Goal: Information Seeking & Learning: Learn about a topic

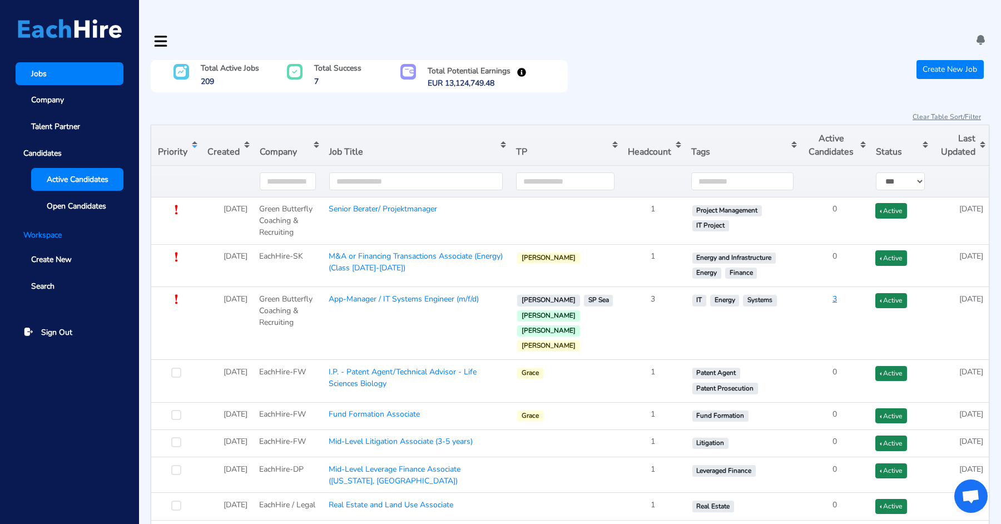
click at [78, 177] on span "Active Candidates" at bounding box center [78, 180] width 62 height 12
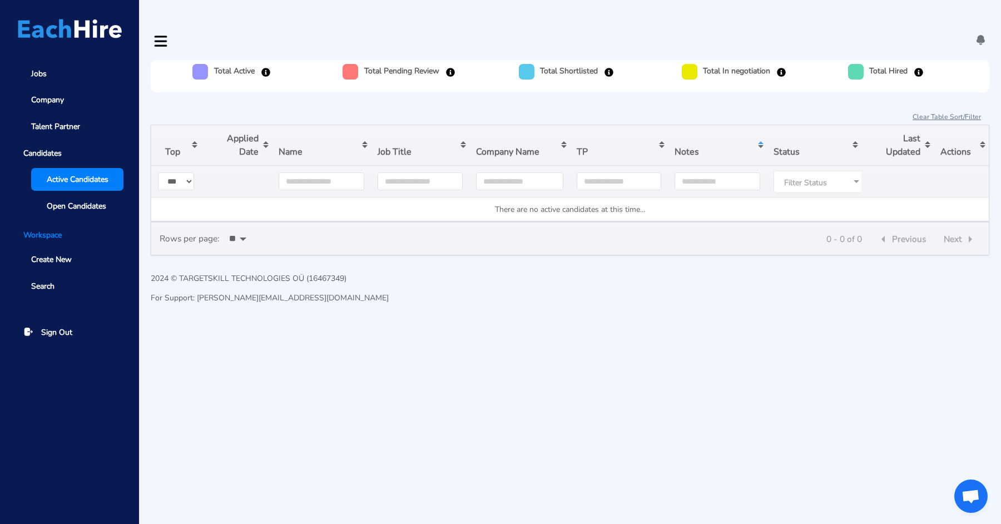
click at [336, 324] on html "Jobs Company Talent Partner Candidates Active Candidates Open Candidates Worksp…" at bounding box center [500, 162] width 1001 height 324
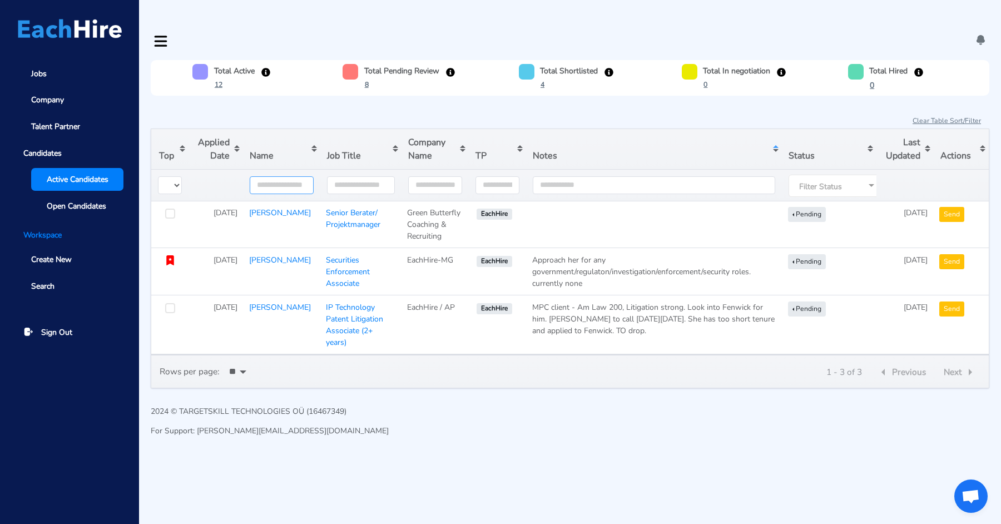
click at [261, 176] on input "text" at bounding box center [282, 185] width 64 height 18
click at [862, 175] on div at bounding box center [871, 185] width 22 height 21
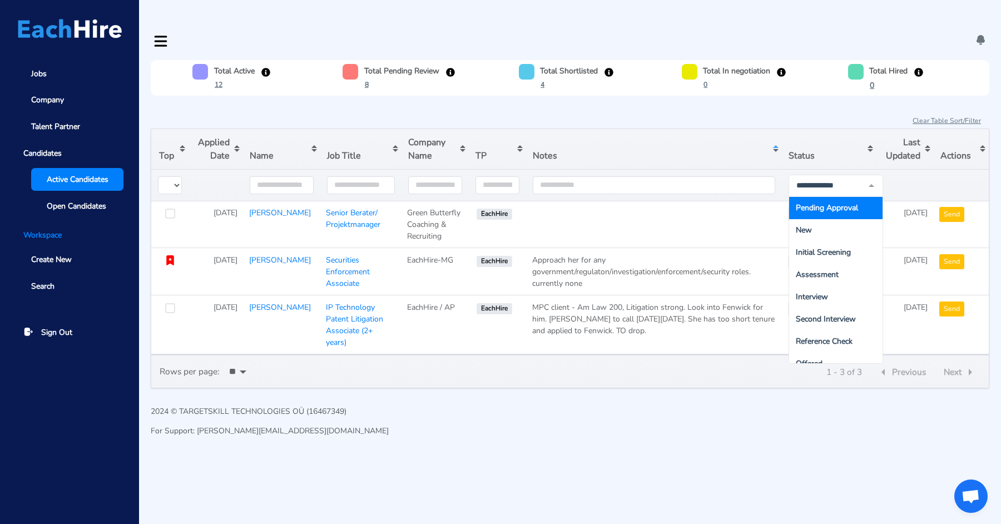
click at [833, 202] on span "Pending Approval" at bounding box center [827, 207] width 62 height 11
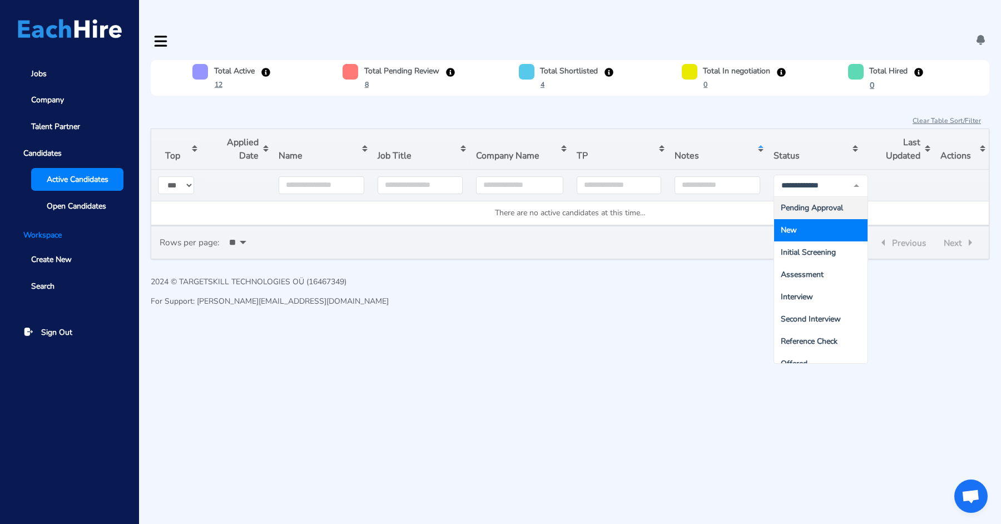
click at [823, 219] on span "New" at bounding box center [820, 230] width 93 height 22
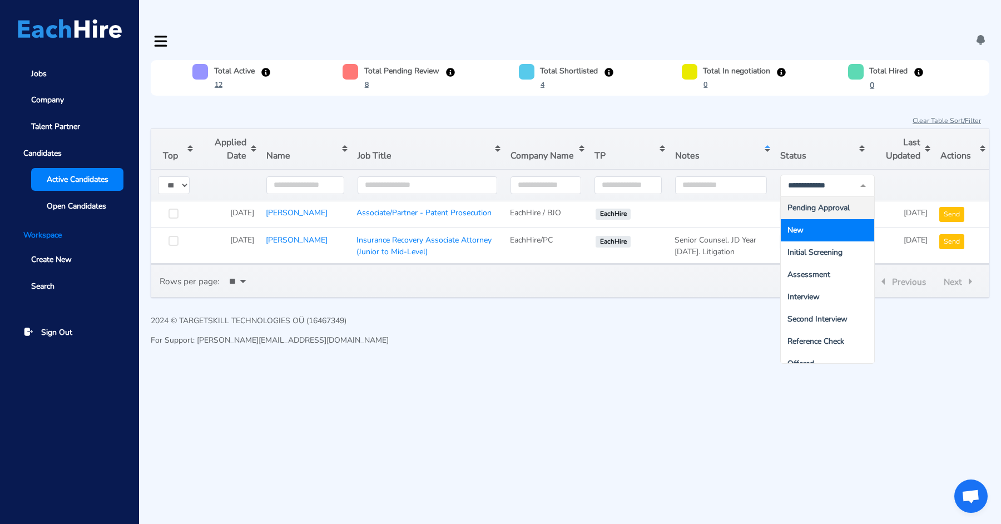
click at [825, 219] on span "New" at bounding box center [827, 230] width 93 height 22
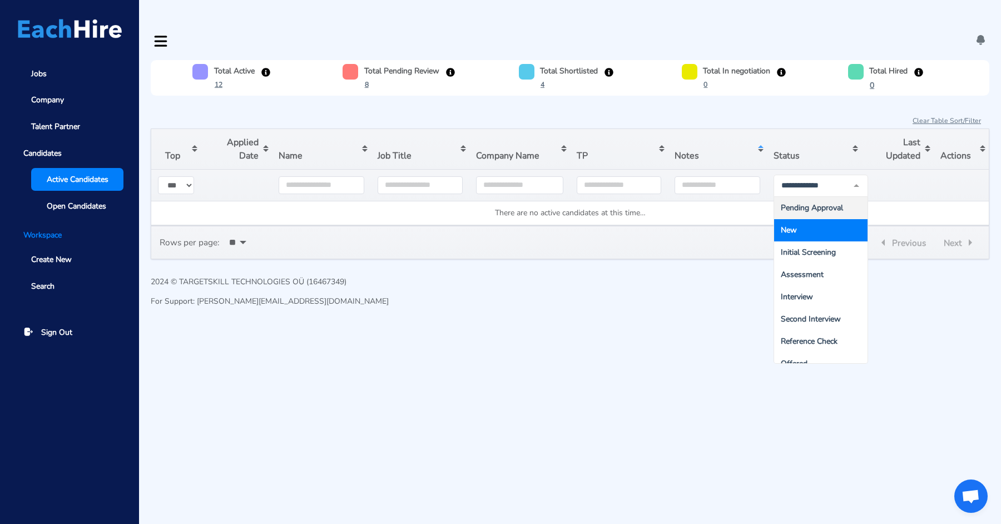
click at [806, 219] on span "New" at bounding box center [820, 230] width 93 height 22
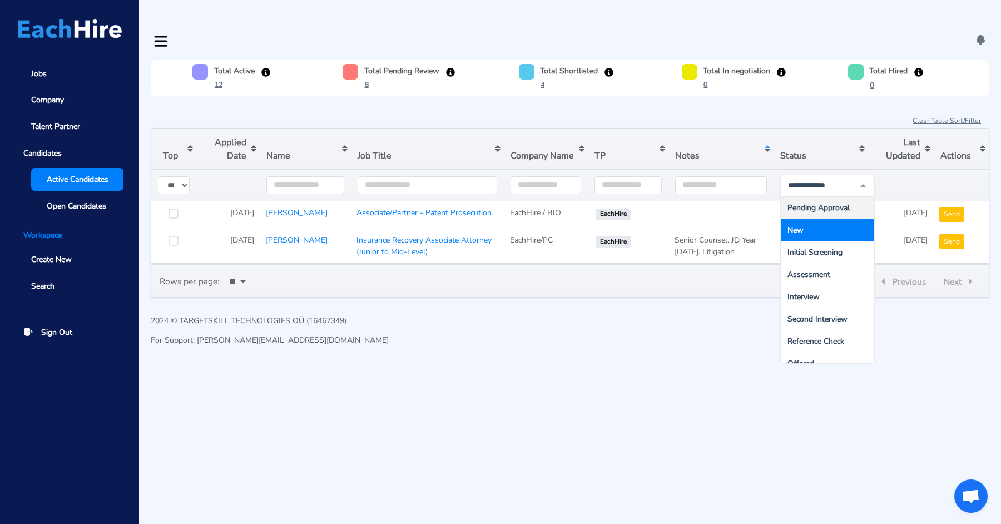
click at [627, 286] on div "Total Active 12 Total Pending Review 8 Total Shortlisted 4 Total In negotiation…" at bounding box center [570, 207] width 862 height 294
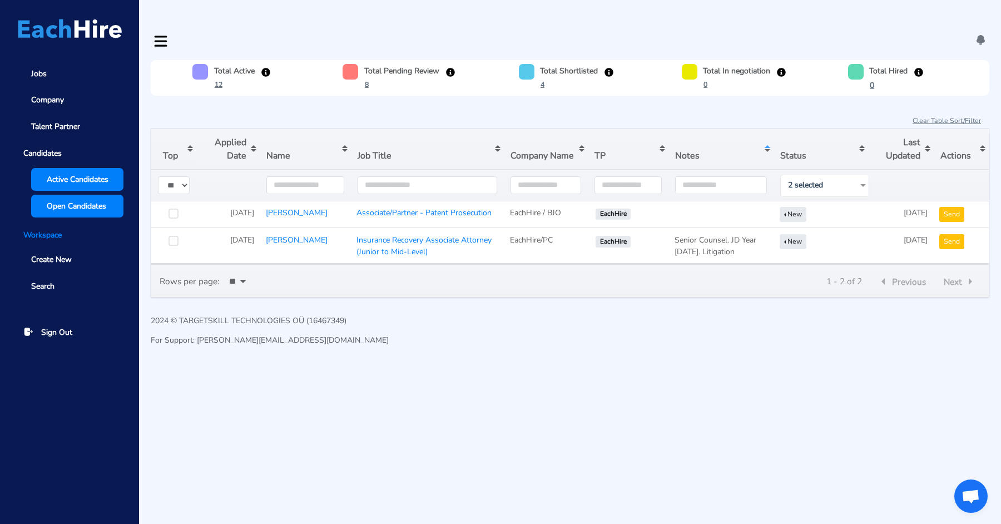
click at [59, 202] on span "Open Candidates" at bounding box center [77, 206] width 60 height 12
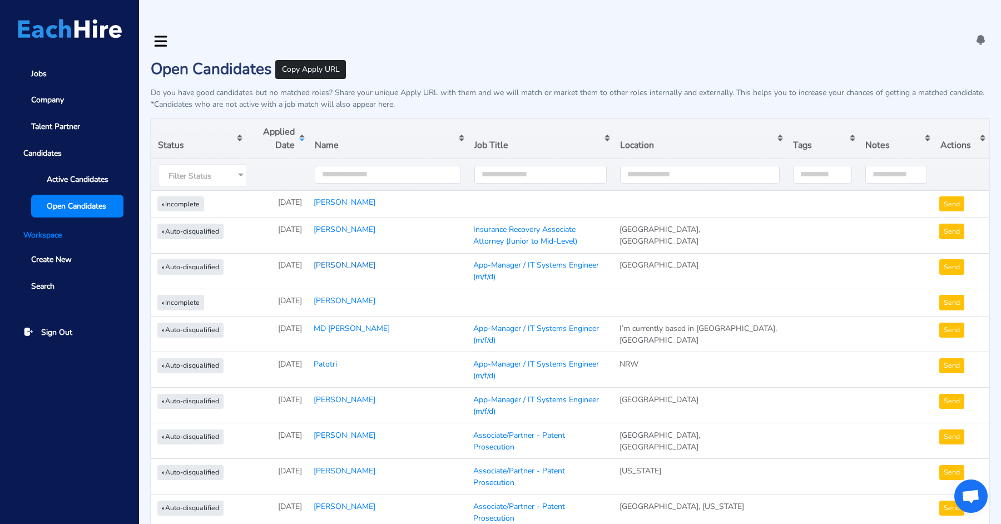
click at [331, 260] on link "[PERSON_NAME]" at bounding box center [345, 265] width 62 height 11
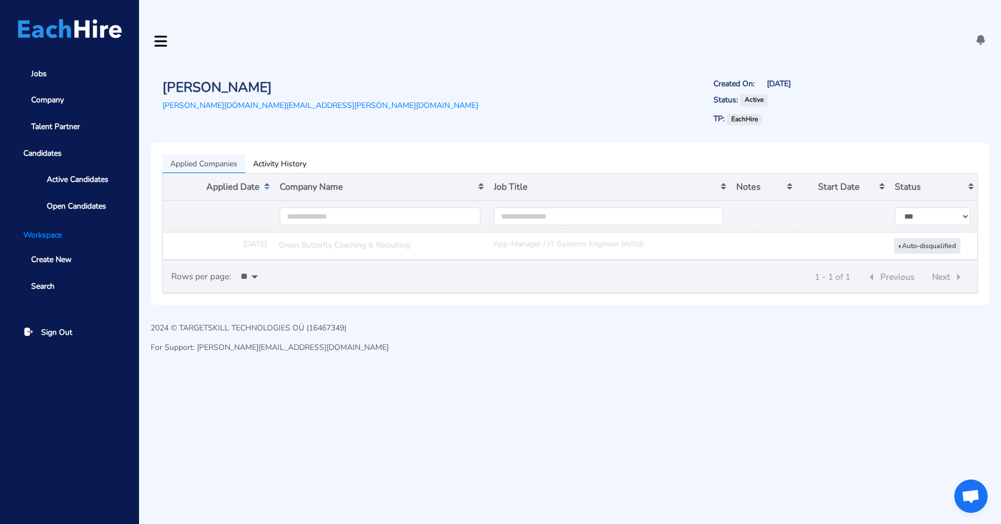
click at [335, 238] on link "Green Butterfly Coaching & Recruiting" at bounding box center [380, 244] width 203 height 13
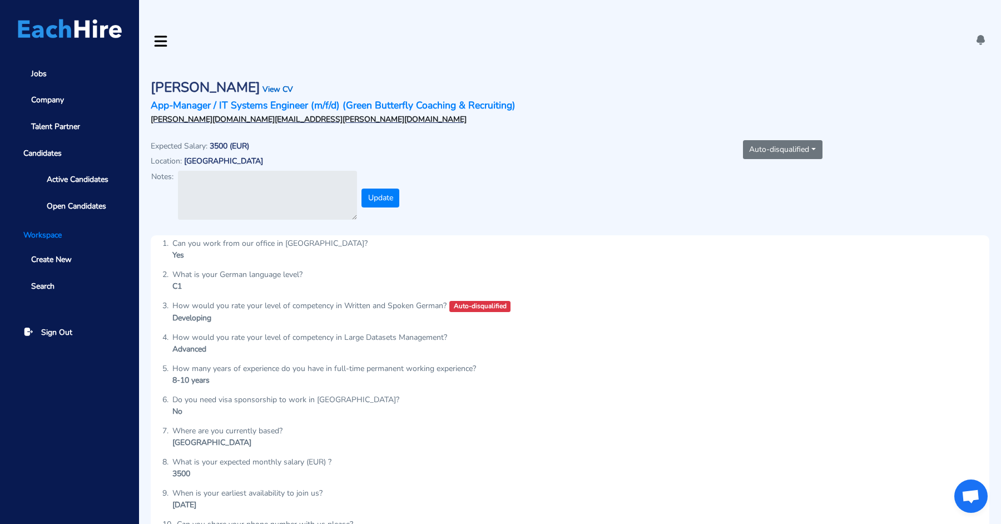
click at [270, 84] on link "View CV" at bounding box center [277, 89] width 31 height 11
click at [38, 76] on span "Jobs" at bounding box center [39, 74] width 16 height 12
